Goal: Transaction & Acquisition: Purchase product/service

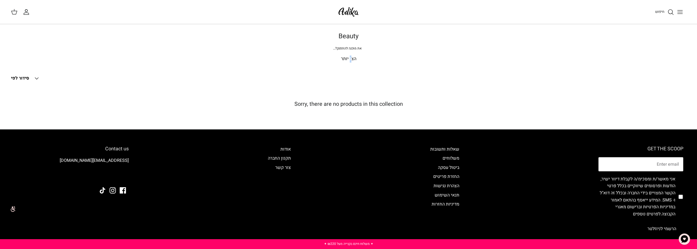
click at [350, 56] on p "הצג יותר" at bounding box center [348, 59] width 383 height 7
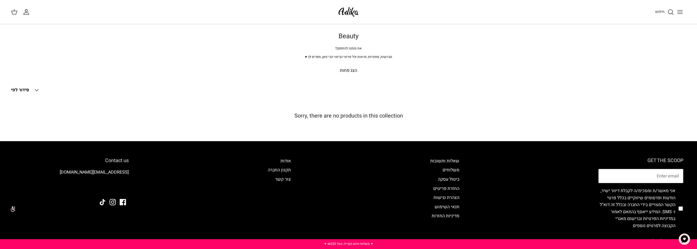
click at [672, 11] on circle "חיפוש" at bounding box center [670, 12] width 4 height 4
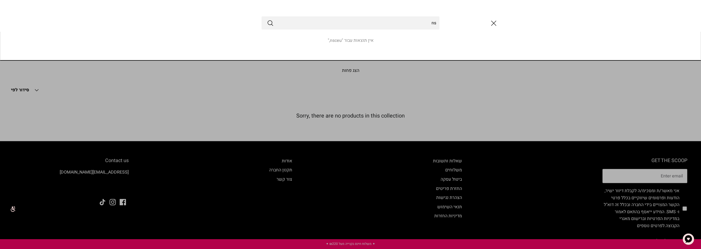
type input "n"
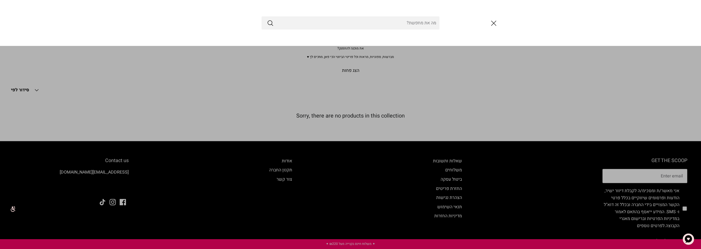
click at [422, 22] on input "Search Store" at bounding box center [350, 22] width 178 height 13
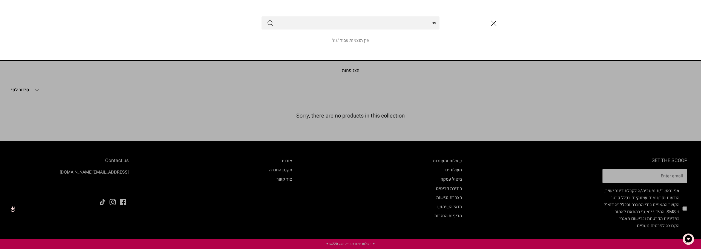
type input "n"
type input "מדבקות חצקונים"
click at [267, 19] on button "Submit" at bounding box center [270, 22] width 7 height 7
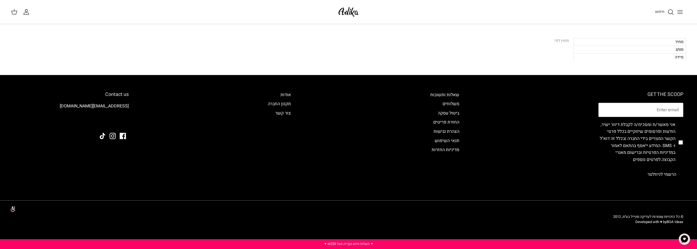
click at [673, 47] on div "מותג" at bounding box center [629, 50] width 113 height 8
click at [669, 48] on div "מותג" at bounding box center [629, 50] width 113 height 8
click at [560, 39] on div "ממוין לפי:" at bounding box center [561, 41] width 15 height 6
